Goal: Transaction & Acquisition: Download file/media

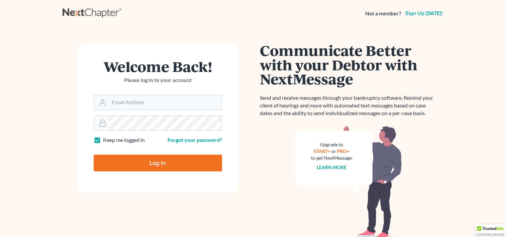
type input "[EMAIL_ADDRESS][DOMAIN_NAME]"
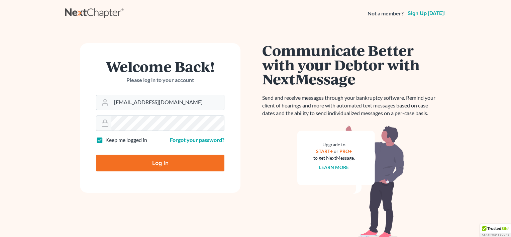
click at [200, 159] on input "Log In" at bounding box center [160, 162] width 128 height 17
type input "Thinking..."
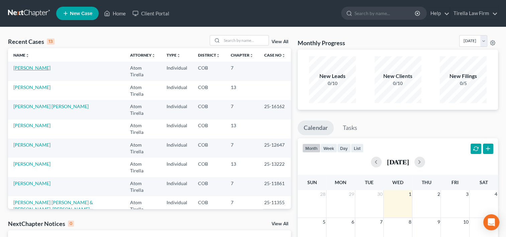
click at [33, 68] on link "[PERSON_NAME]" at bounding box center [31, 68] width 37 height 6
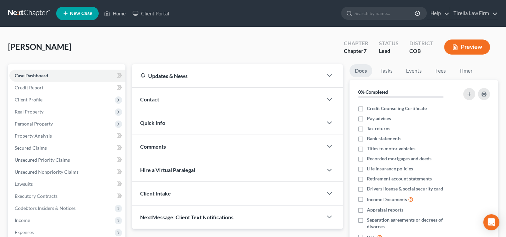
scroll to position [118, 0]
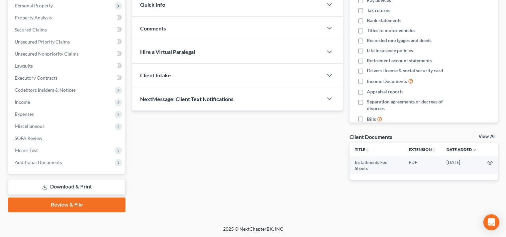
click at [56, 188] on link "Download & Print" at bounding box center [66, 187] width 117 height 16
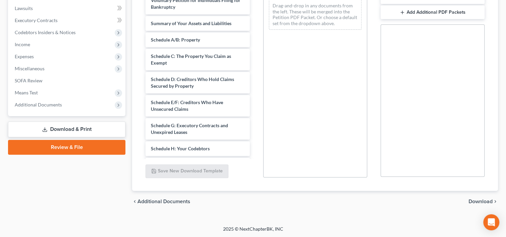
scroll to position [161, 0]
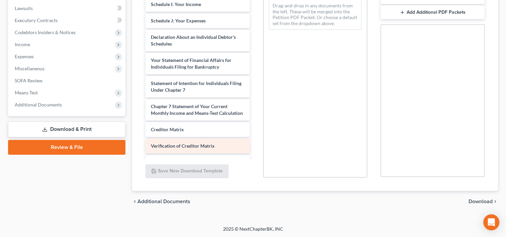
click at [219, 147] on div "Verification of Creditor Matrix" at bounding box center [197, 145] width 104 height 15
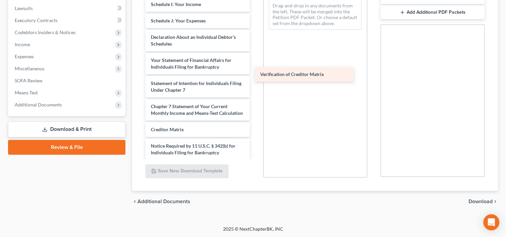
drag, startPoint x: 219, startPoint y: 147, endPoint x: 347, endPoint y: 24, distance: 177.4
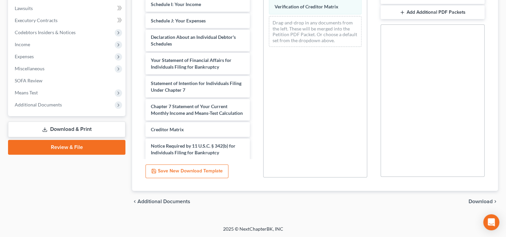
click at [484, 201] on span "Download" at bounding box center [481, 201] width 24 height 5
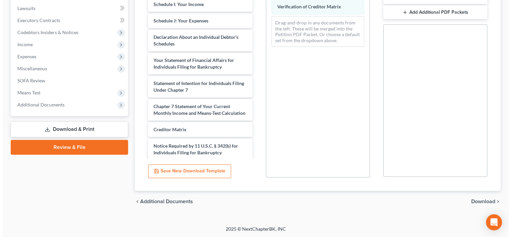
scroll to position [118, 0]
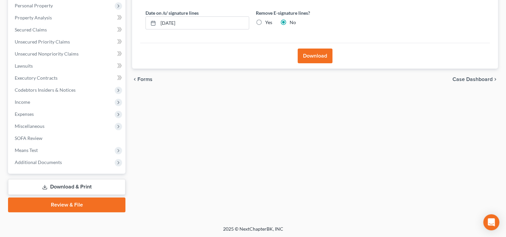
click at [309, 56] on button "Download" at bounding box center [315, 55] width 35 height 15
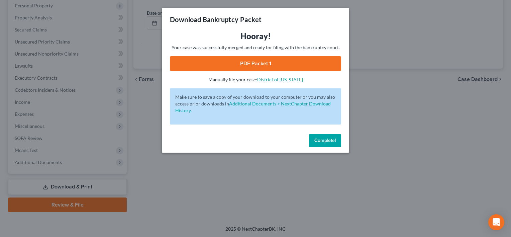
click at [304, 63] on link "PDF Packet 1" at bounding box center [255, 63] width 171 height 15
